Goal: Information Seeking & Learning: Find specific fact

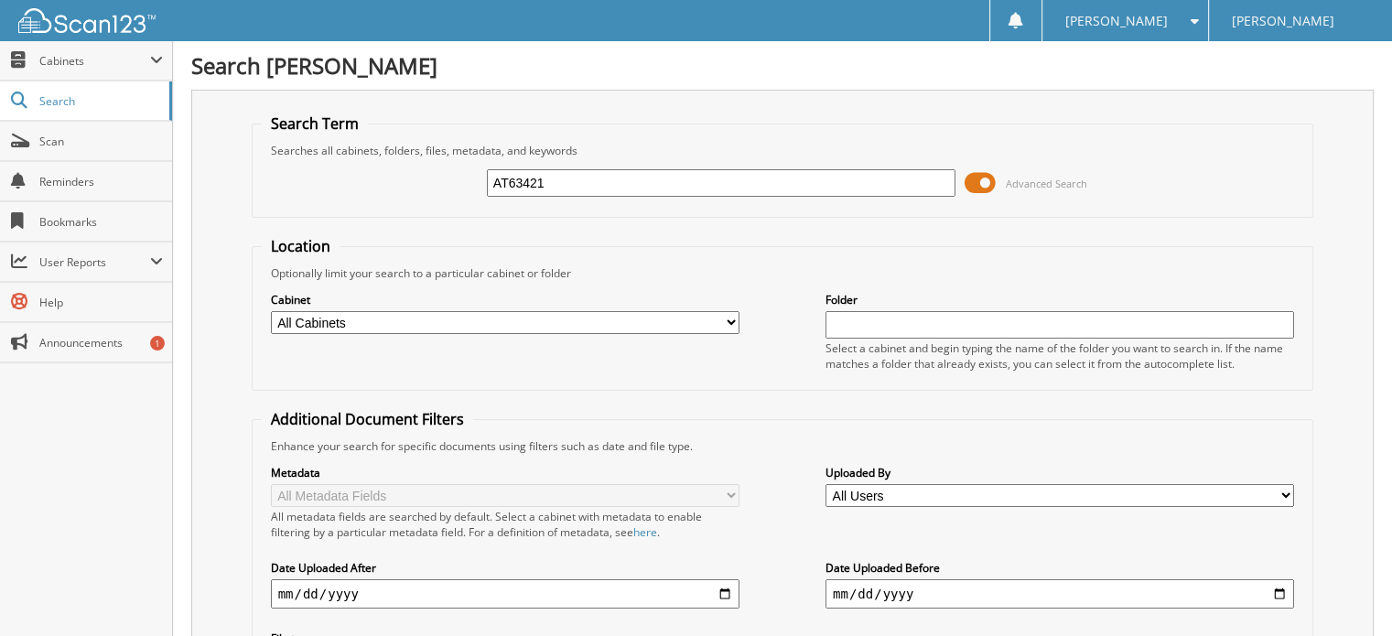
type input "AT63421"
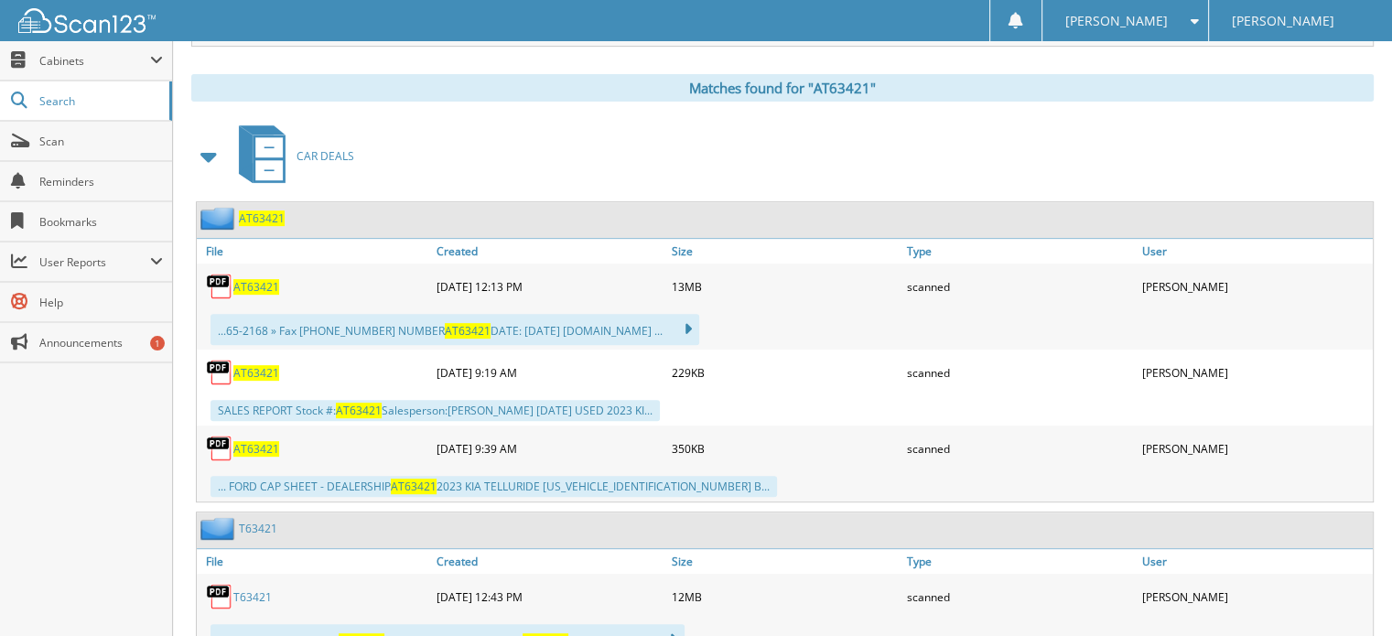
scroll to position [732, 0]
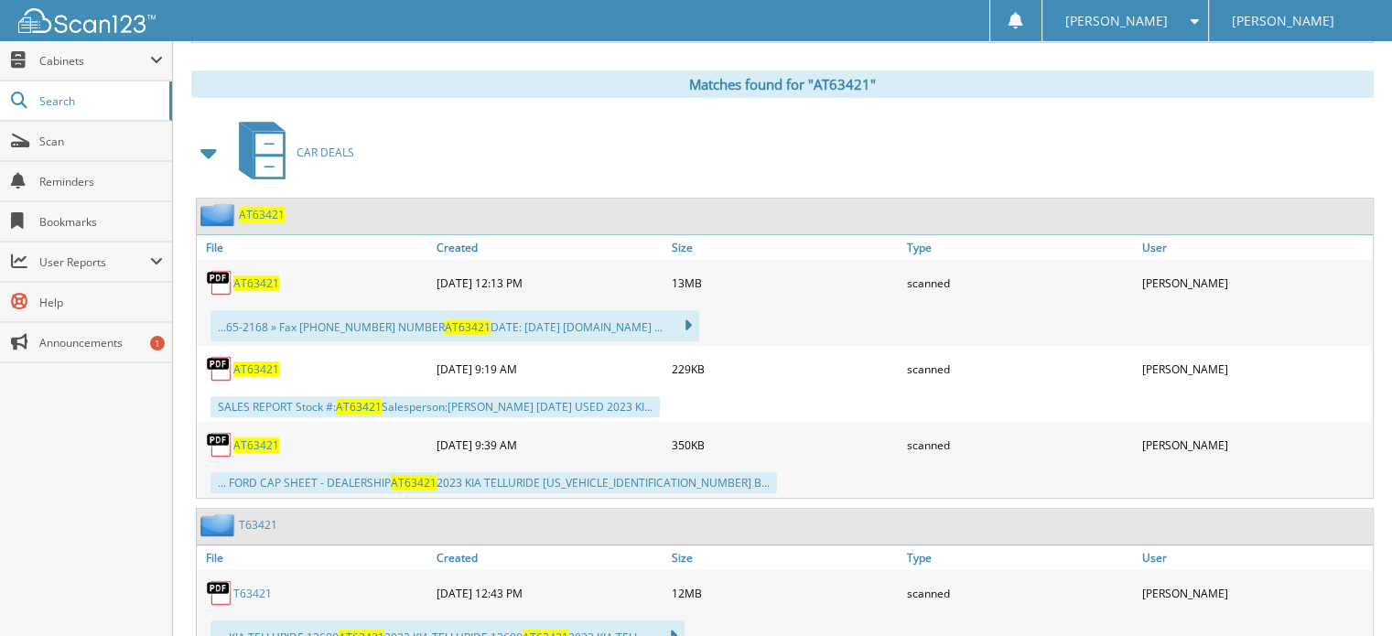
click at [252, 276] on span "AT63421" at bounding box center [256, 284] width 46 height 16
click at [69, 105] on span "Search" at bounding box center [99, 101] width 121 height 16
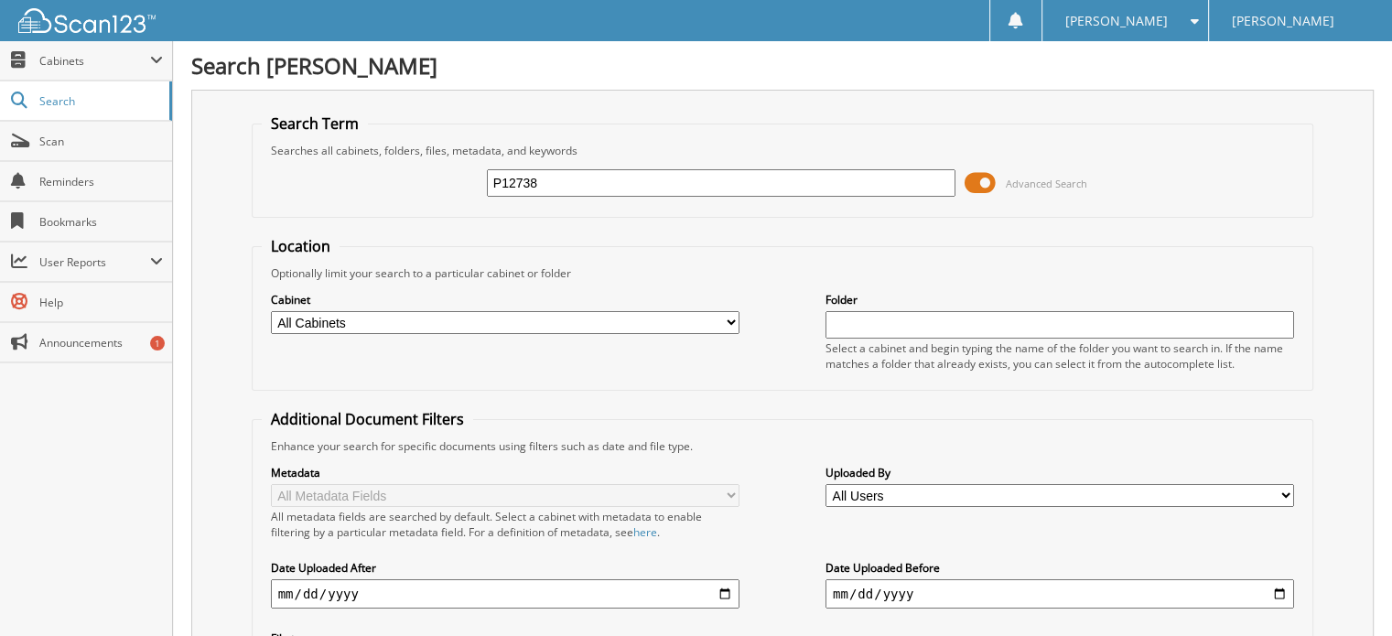
type input "P12738"
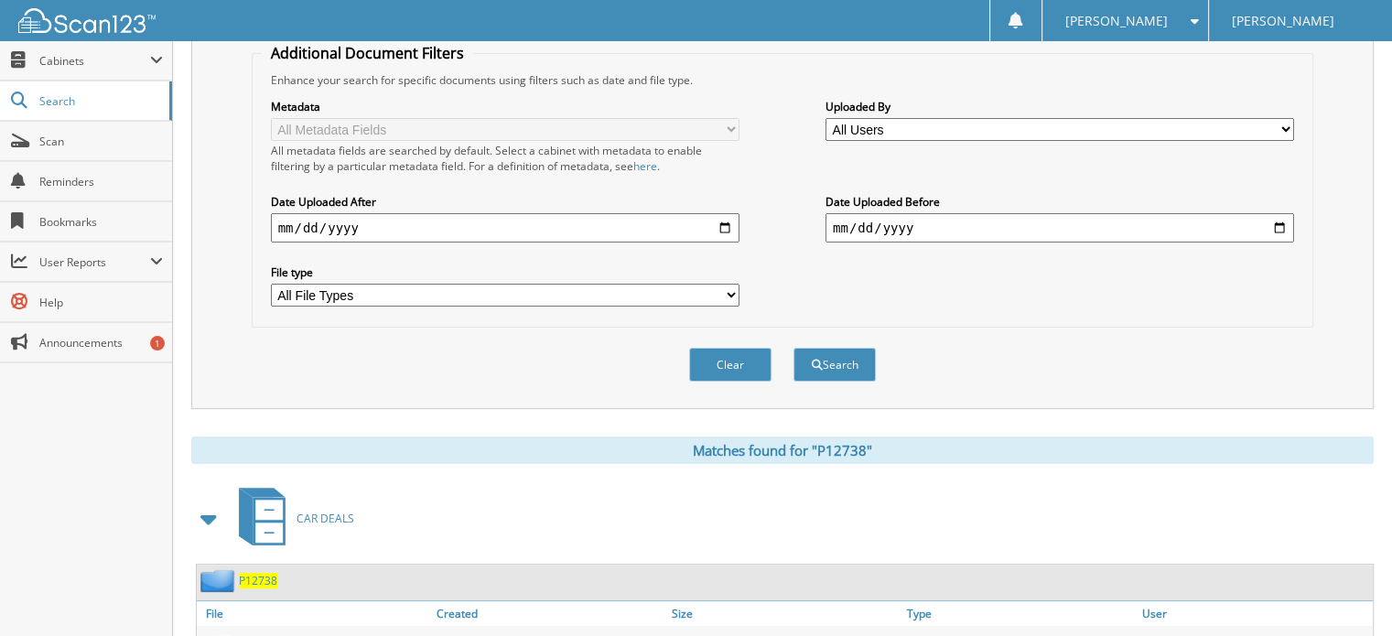
scroll to position [549, 0]
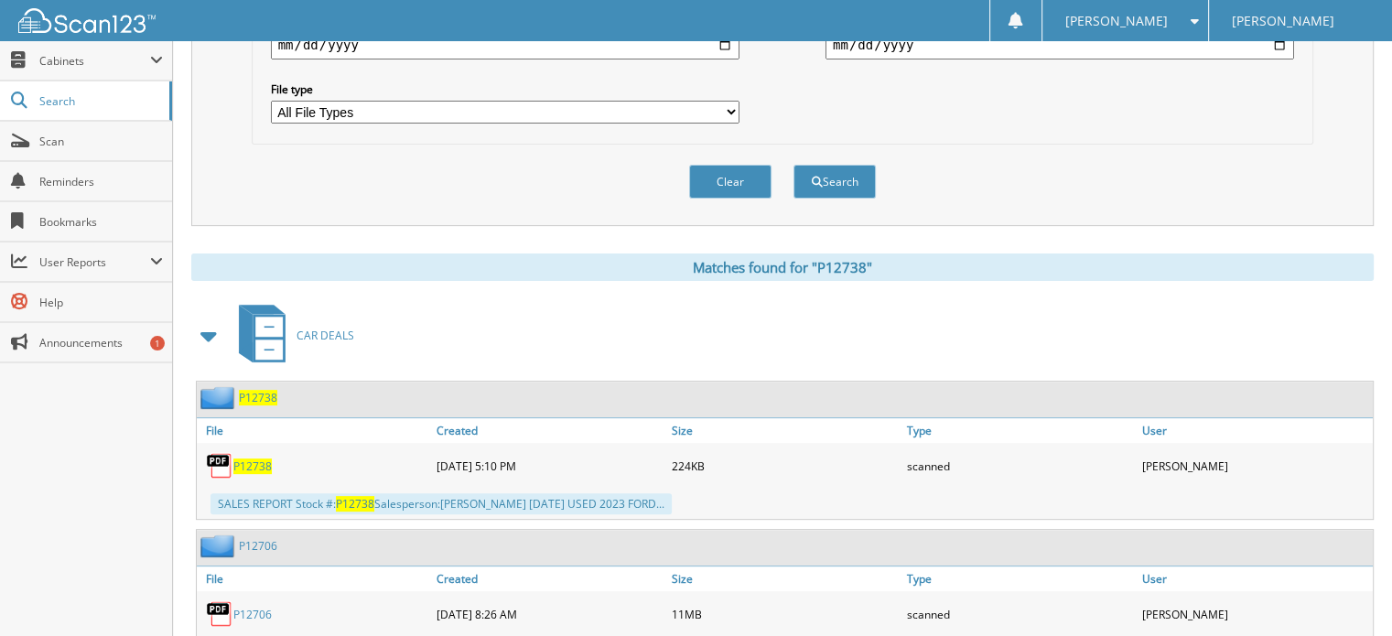
click at [250, 459] on span "P12738" at bounding box center [252, 467] width 38 height 16
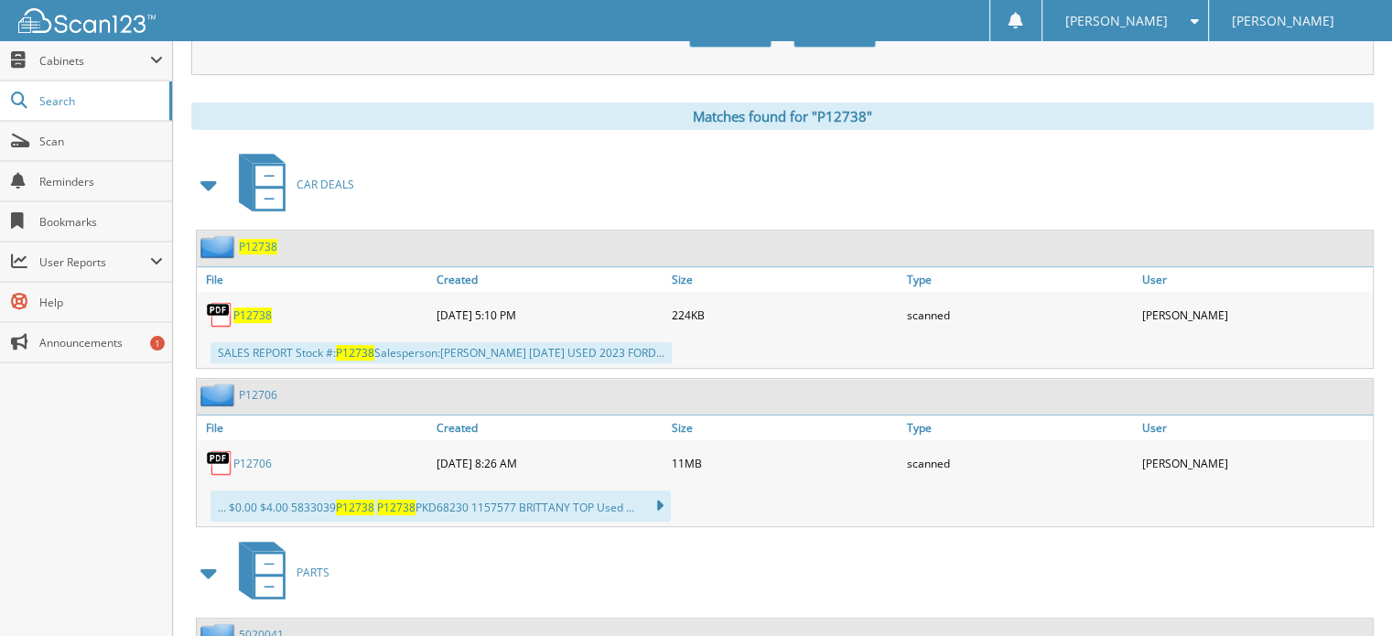
scroll to position [732, 0]
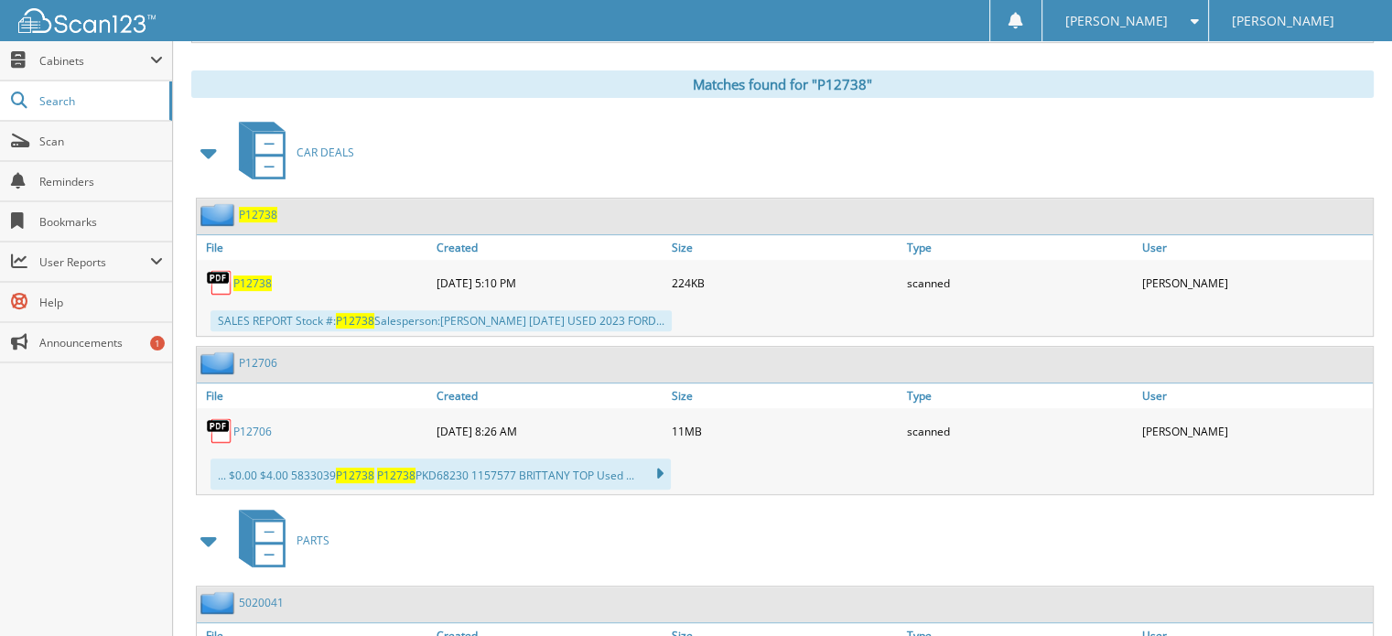
click at [261, 207] on span "P12738" at bounding box center [258, 215] width 38 height 16
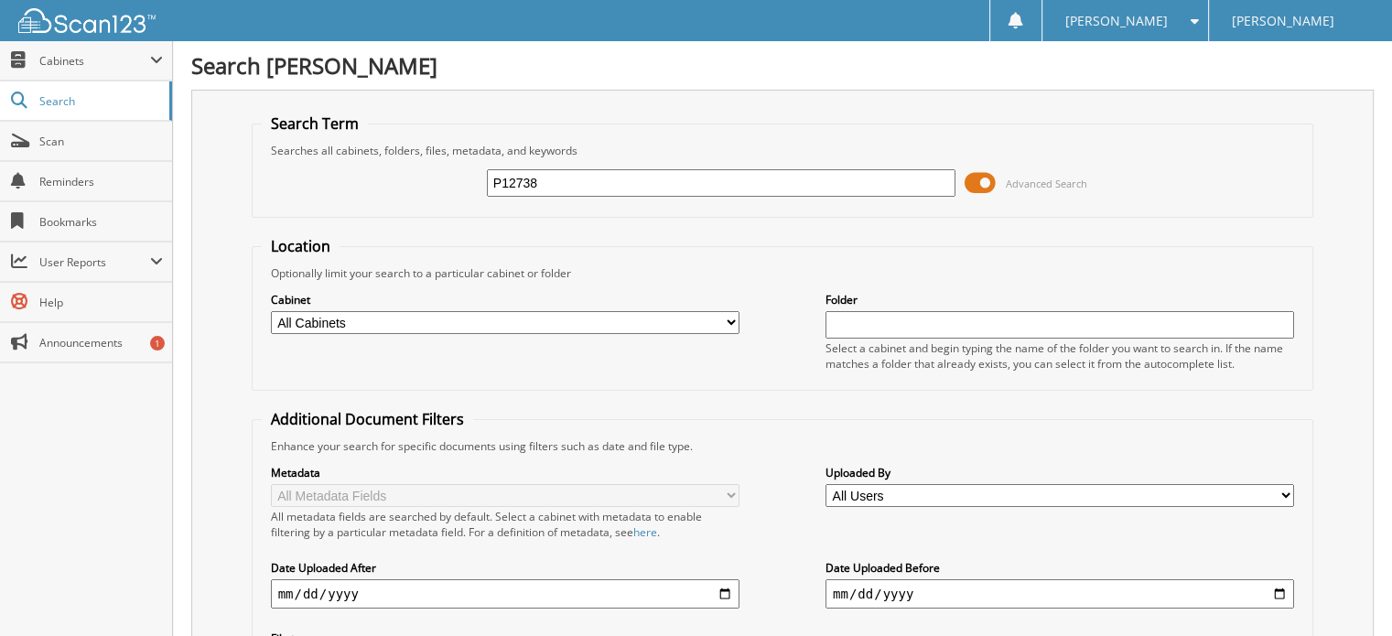
drag, startPoint x: 560, startPoint y: 180, endPoint x: 399, endPoint y: 192, distance: 161.6
click at [399, 200] on div "P12738 Advanced Search" at bounding box center [783, 182] width 1043 height 49
type input "t62951"
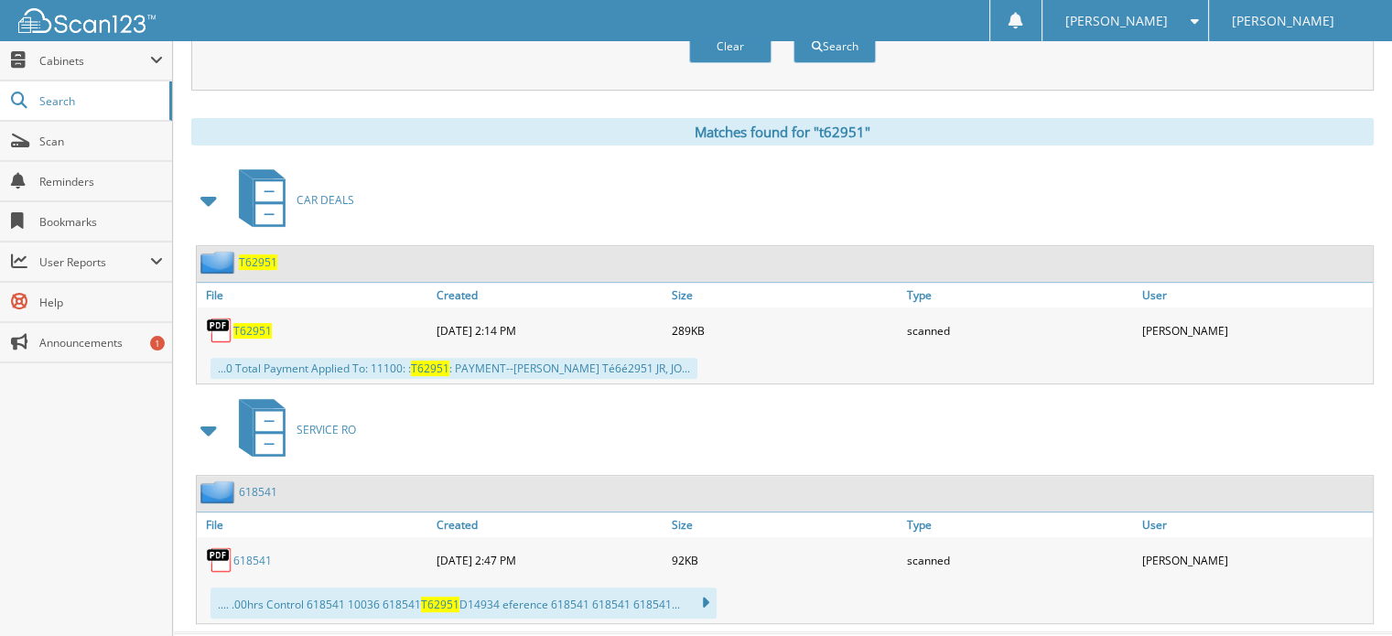
scroll to position [705, 0]
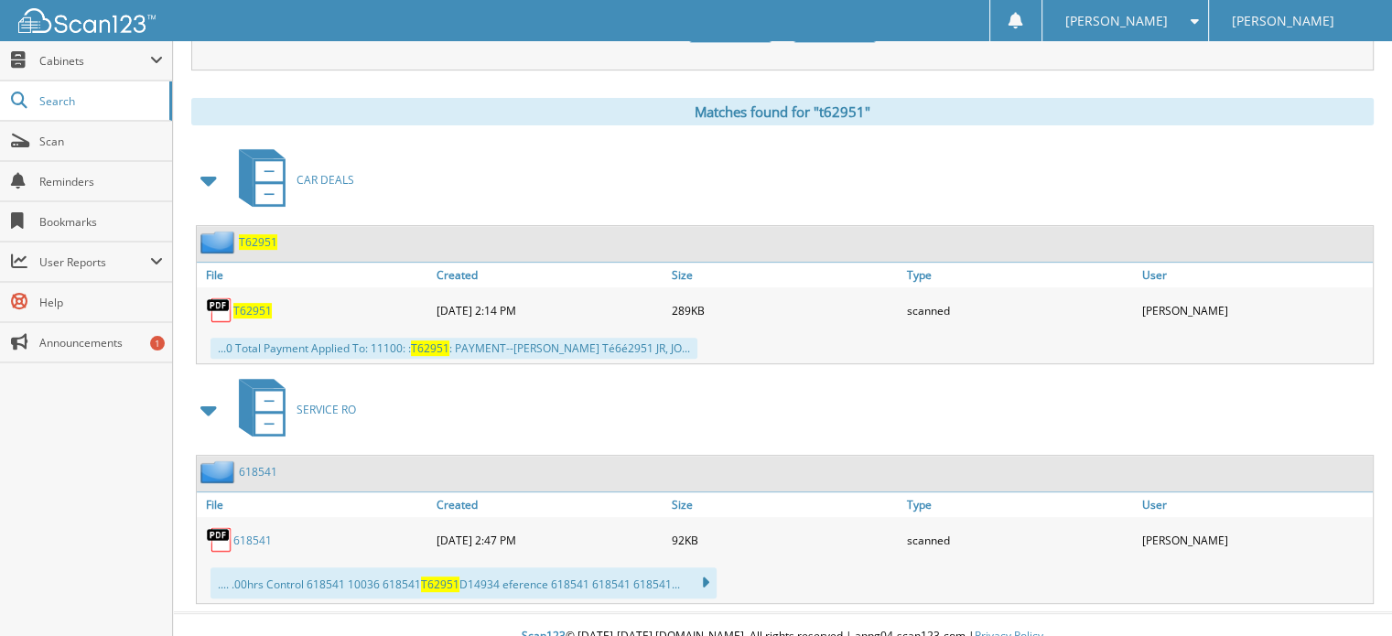
click at [256, 533] on link "618541" at bounding box center [252, 541] width 38 height 16
click at [248, 303] on span "T62951" at bounding box center [252, 311] width 38 height 16
click at [525, 175] on div "CAR DEALS" at bounding box center [782, 180] width 1183 height 72
